Goal: Transaction & Acquisition: Purchase product/service

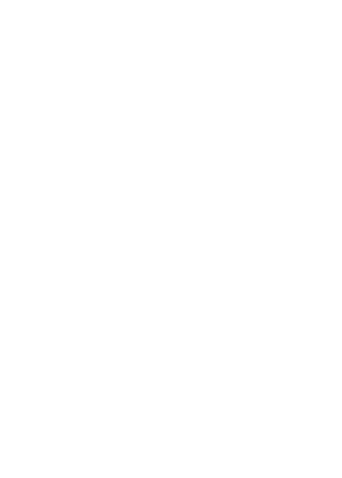
scroll to position [727, 0]
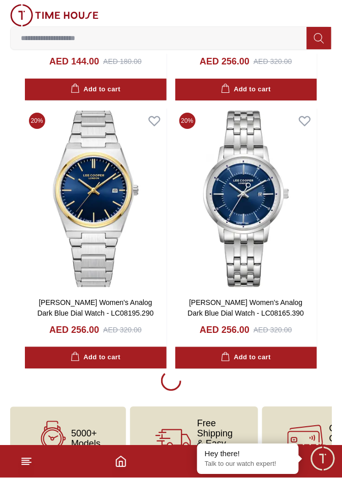
scroll to position [2414, 0]
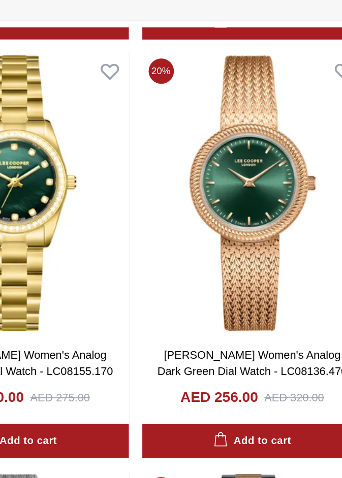
scroll to position [4601, 0]
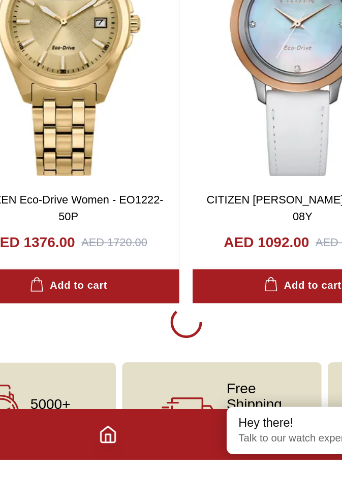
scroll to position [7771, 0]
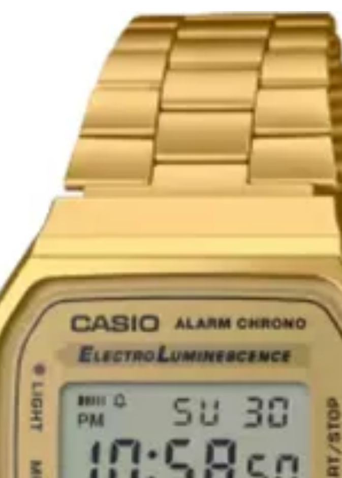
scroll to position [12585, 0]
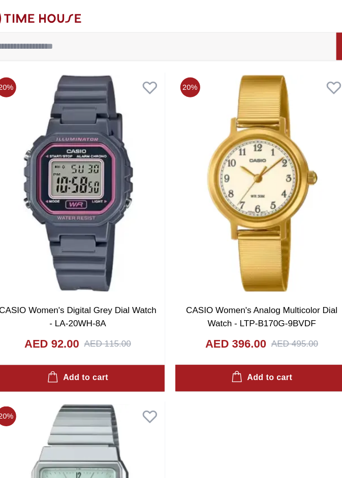
click at [276, 172] on img at bounding box center [246, 149] width 142 height 181
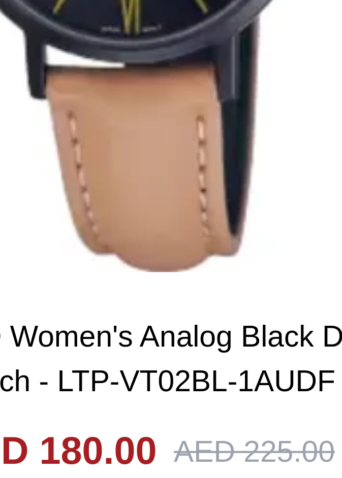
scroll to position [13493, 0]
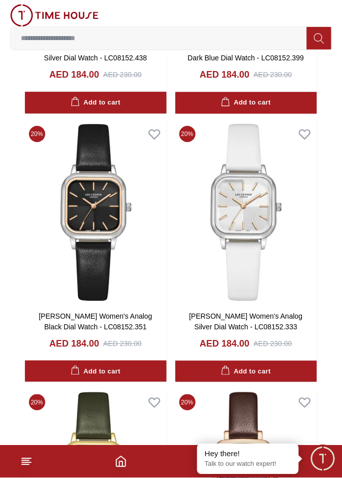
scroll to position [15848, 0]
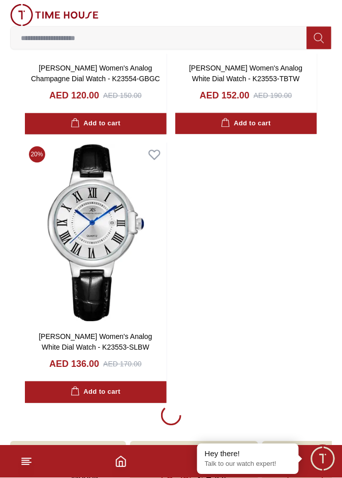
scroll to position [21197, 0]
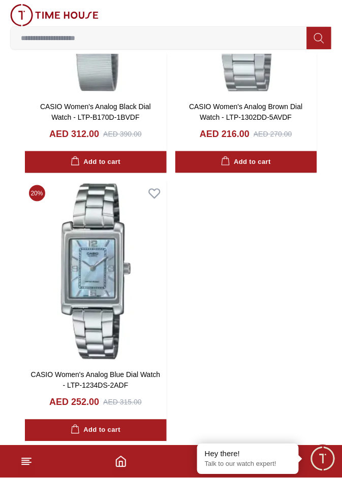
scroll to position [26576, 0]
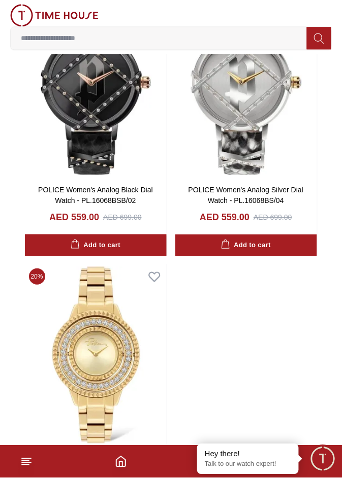
scroll to position [31760, 0]
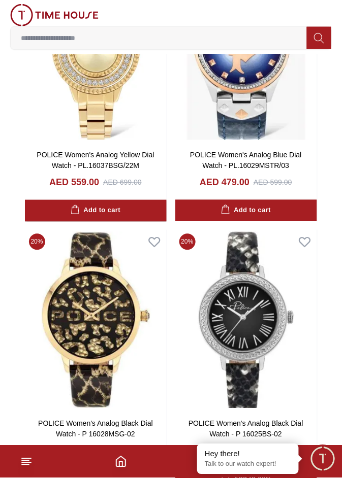
click at [1, 43] on div "0 Wishlist My Bag Help Our Stores My Account 0 Wishlist My Bag" at bounding box center [171, 27] width 342 height 54
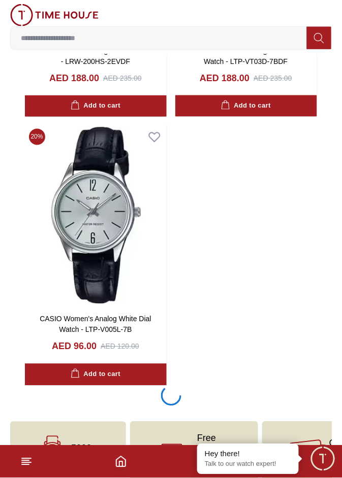
scroll to position [34642, 0]
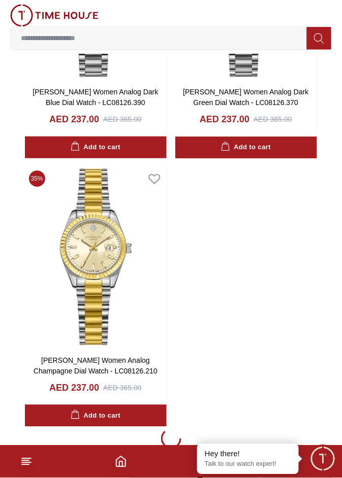
scroll to position [37334, 0]
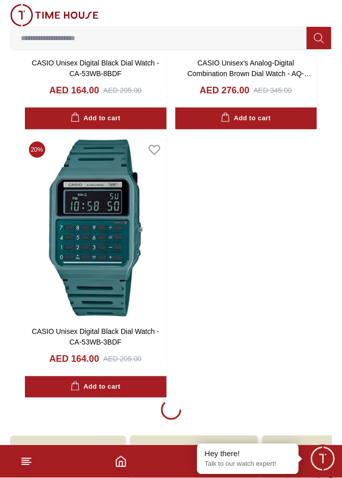
scroll to position [40023, 0]
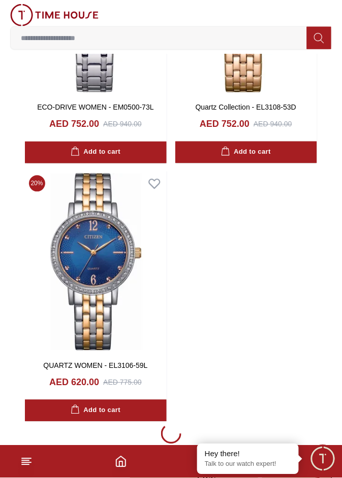
scroll to position [42681, 0]
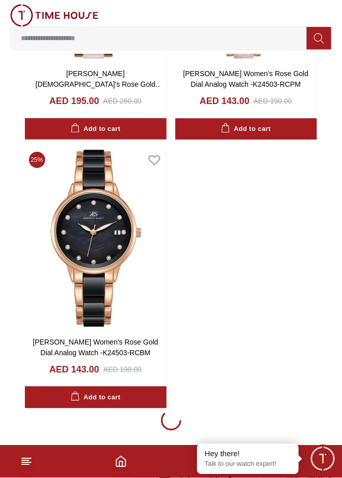
scroll to position [45360, 0]
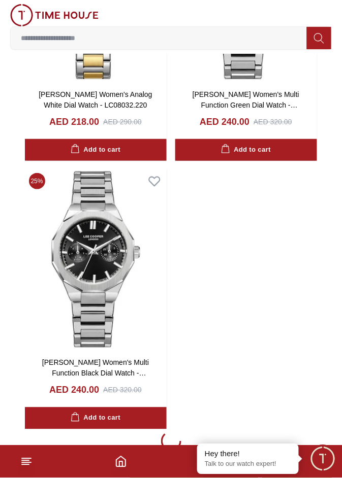
scroll to position [48050, 0]
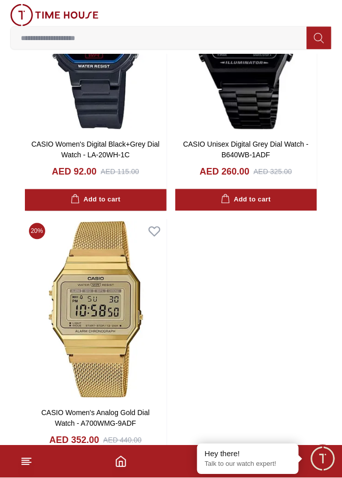
scroll to position [50643, 0]
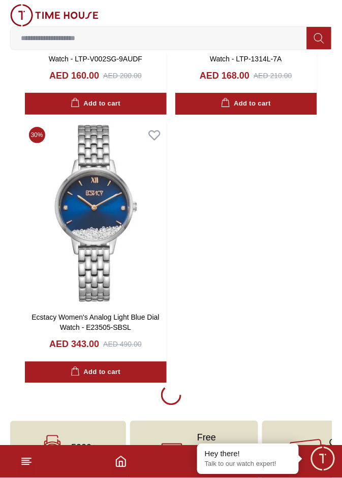
scroll to position [53428, 0]
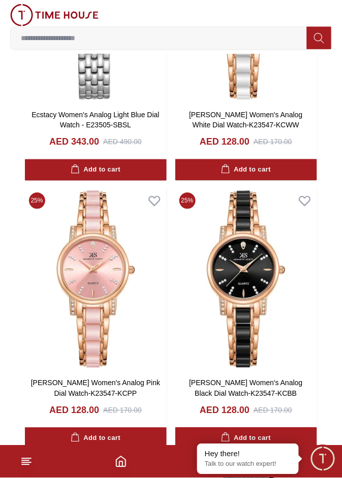
scroll to position [53627, 0]
